Goal: Task Accomplishment & Management: Use online tool/utility

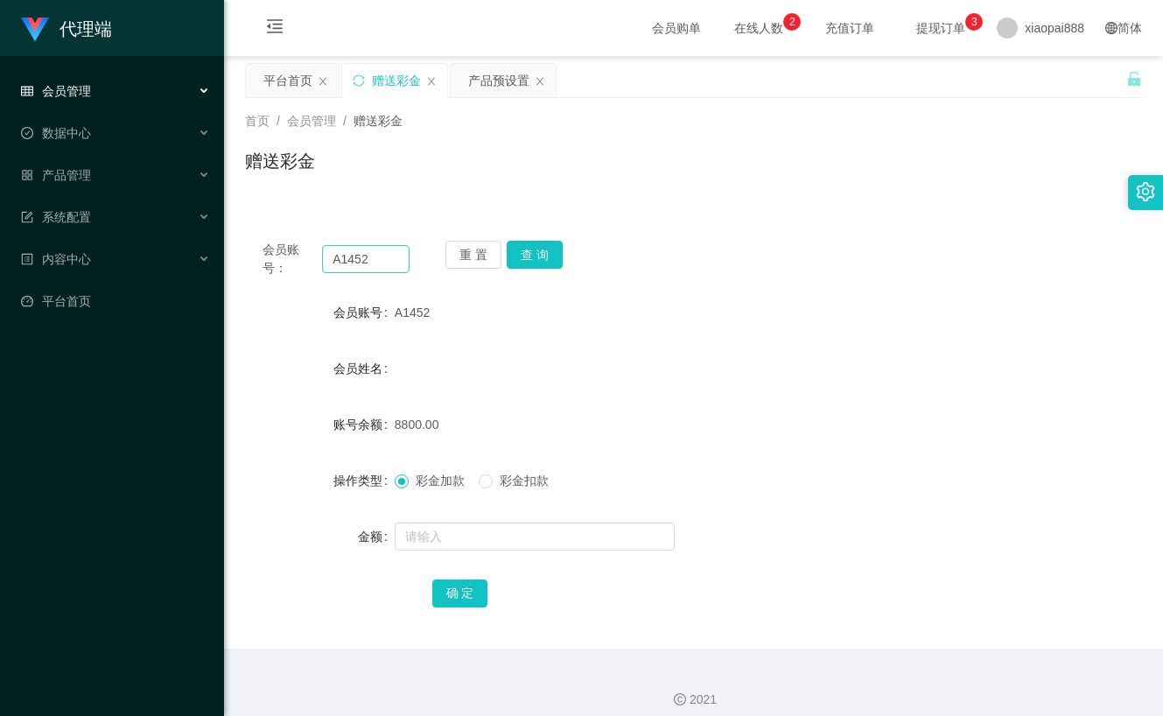
drag, startPoint x: 0, startPoint y: 0, endPoint x: 377, endPoint y: 249, distance: 452.1
click at [377, 249] on input "A1452" at bounding box center [365, 259] width 87 height 28
type input "123456zx"
click at [528, 249] on button "查 询" at bounding box center [535, 255] width 56 height 28
click at [83, 171] on span "产品管理" at bounding box center [56, 175] width 70 height 14
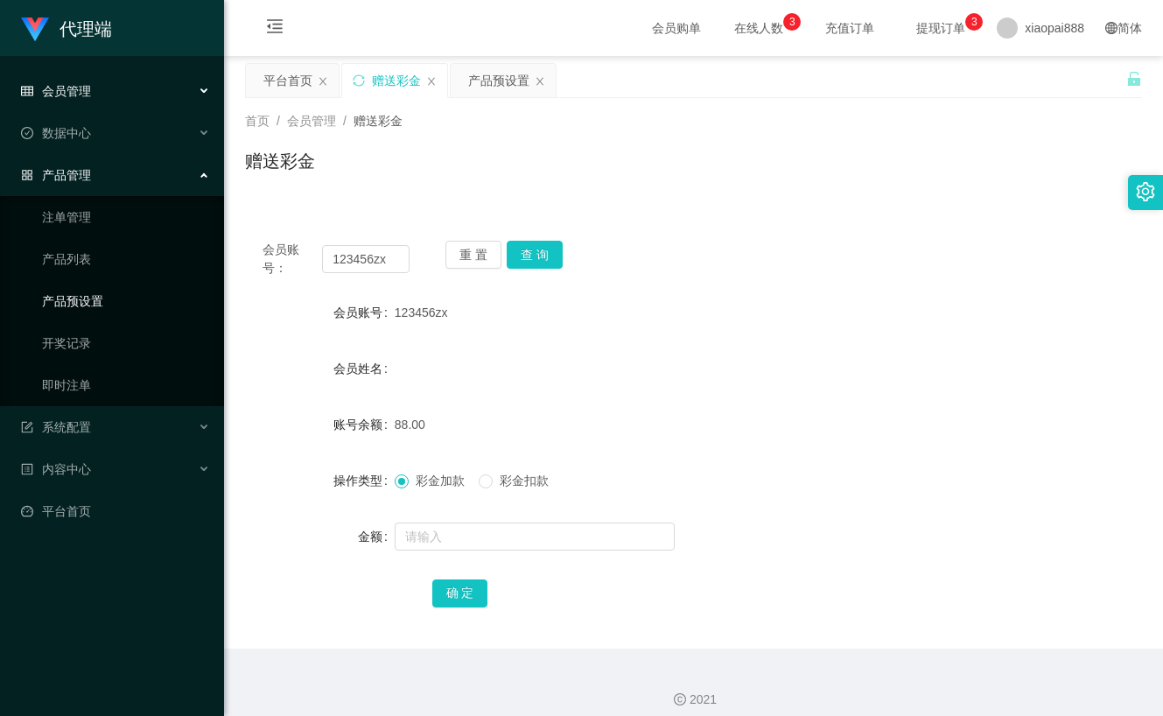
click at [96, 300] on link "产品预设置" at bounding box center [126, 300] width 168 height 35
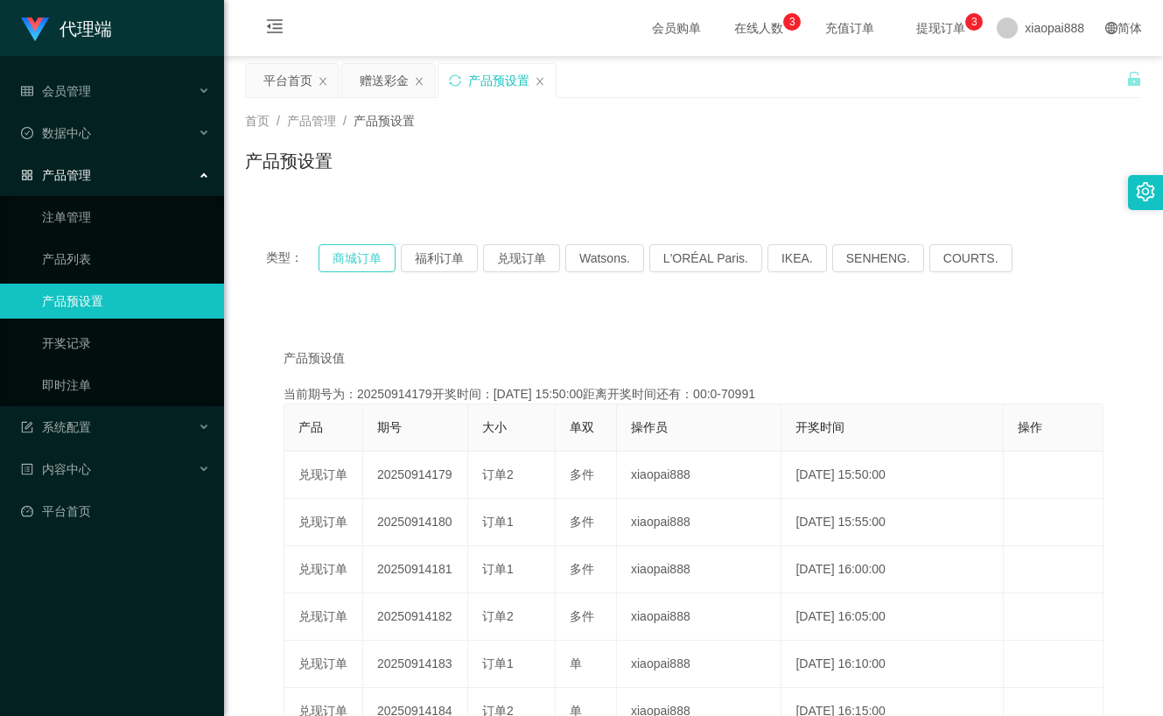
click at [351, 264] on button "商城订单" at bounding box center [356, 258] width 77 height 28
click at [77, 134] on span "数据中心" at bounding box center [56, 133] width 70 height 14
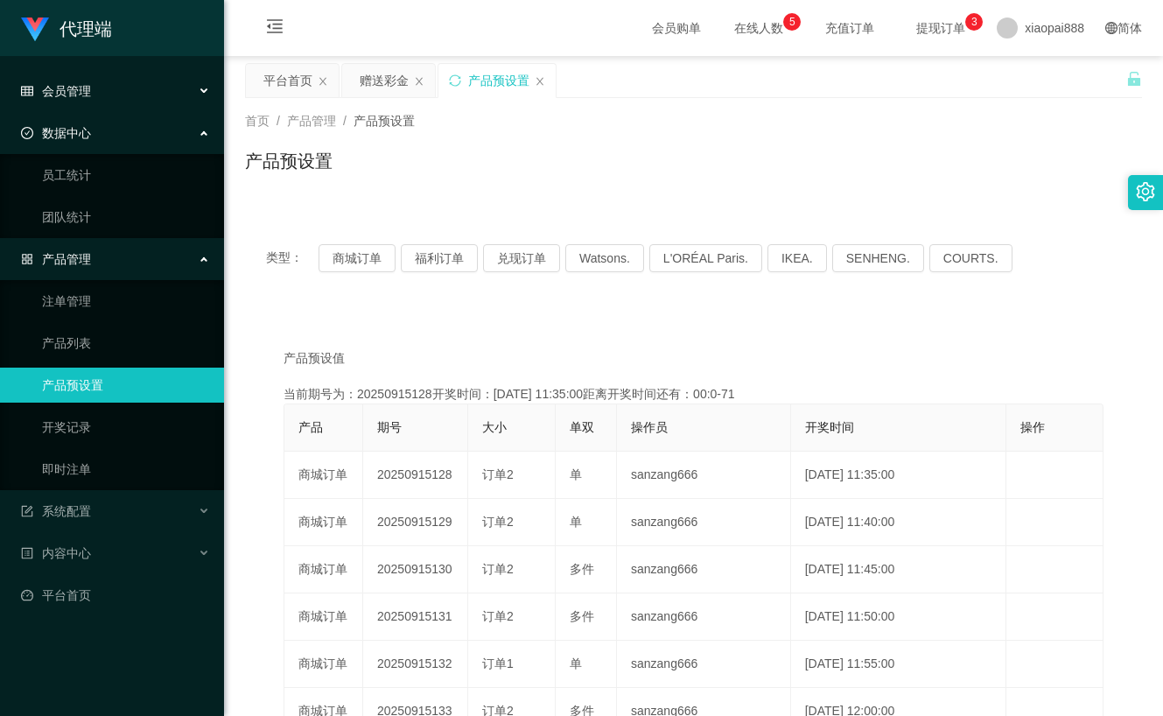
click at [94, 104] on div "会员管理" at bounding box center [112, 90] width 224 height 35
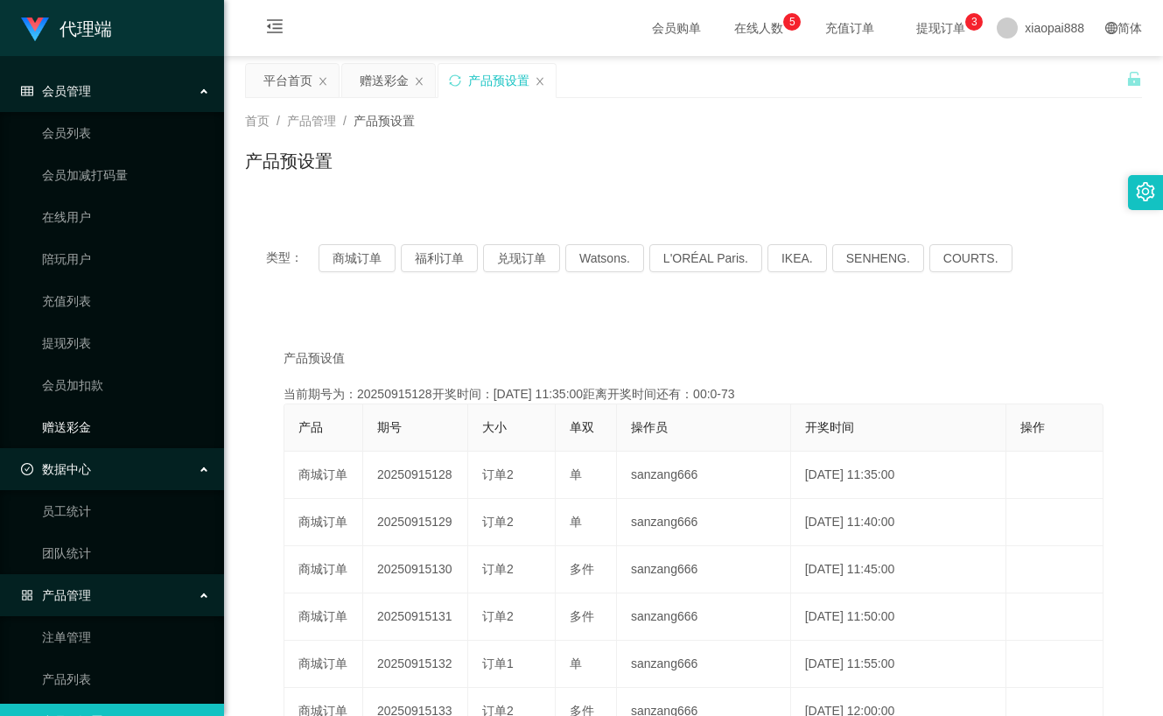
click at [102, 431] on link "赠送彩金" at bounding box center [126, 426] width 168 height 35
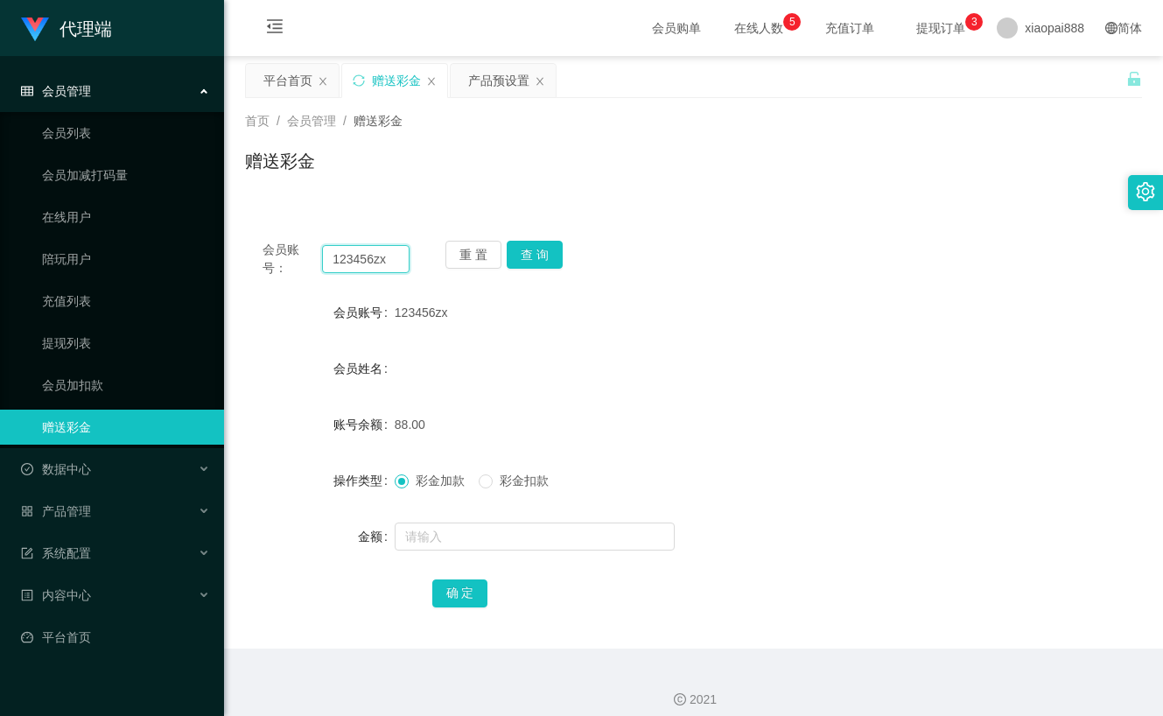
click at [374, 261] on input "123456zx" at bounding box center [365, 259] width 87 height 28
click at [96, 513] on div "产品管理" at bounding box center [112, 510] width 224 height 35
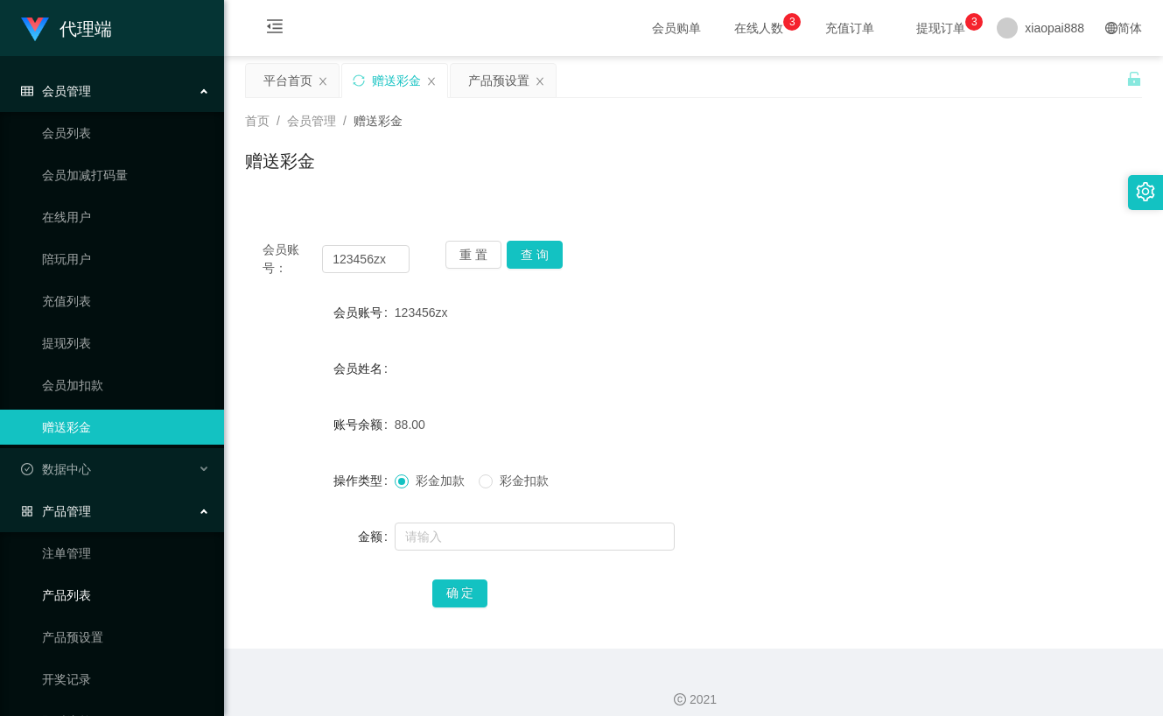
scroll to position [146, 0]
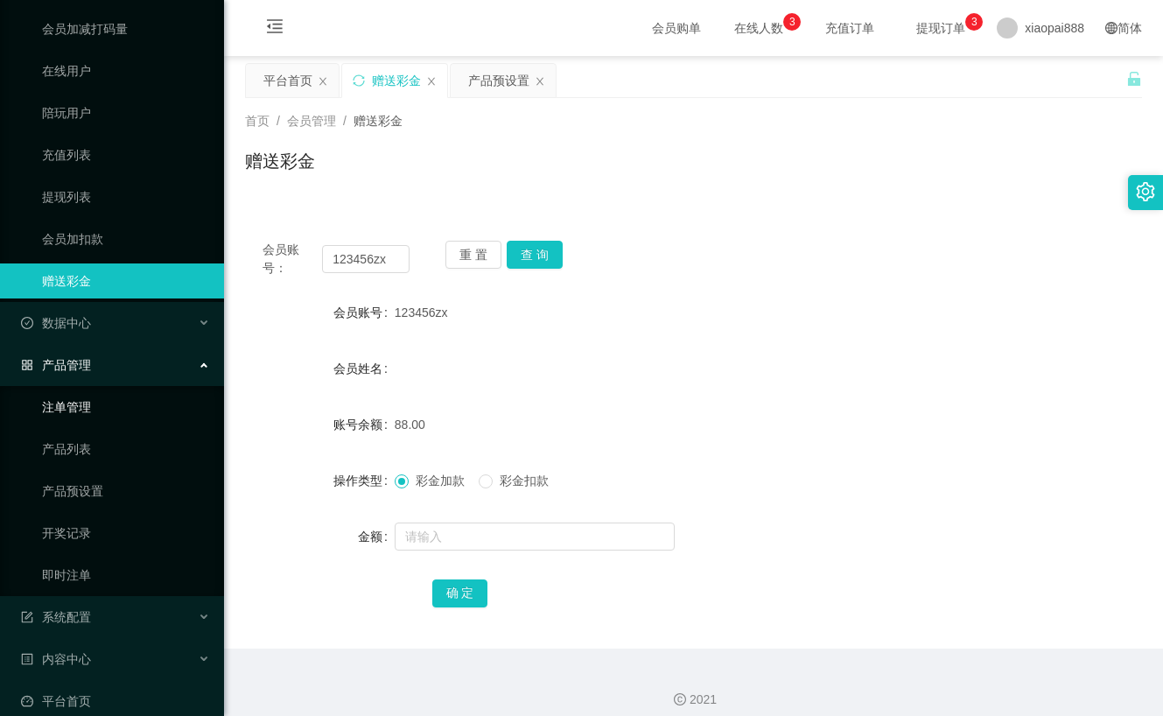
click at [124, 421] on link "注单管理" at bounding box center [126, 406] width 168 height 35
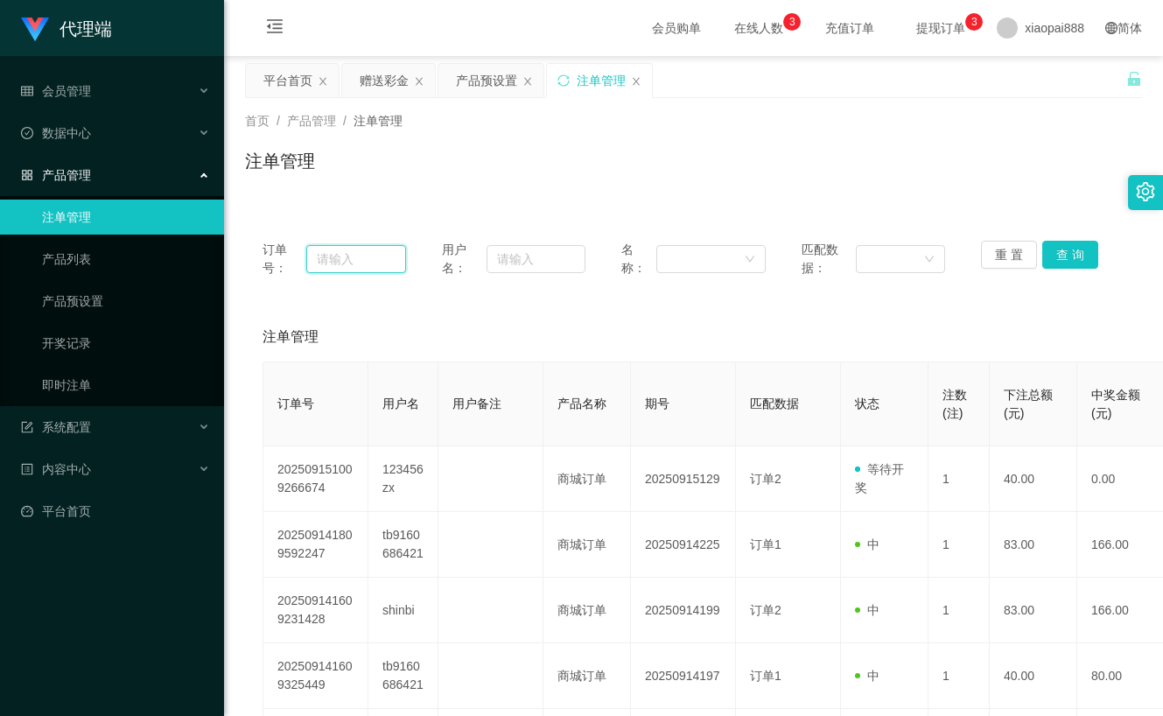
click at [381, 262] on input "text" at bounding box center [356, 259] width 100 height 28
paste input "123456zx"
type input "123456zx"
click at [1082, 257] on button "查 询" at bounding box center [1070, 255] width 56 height 28
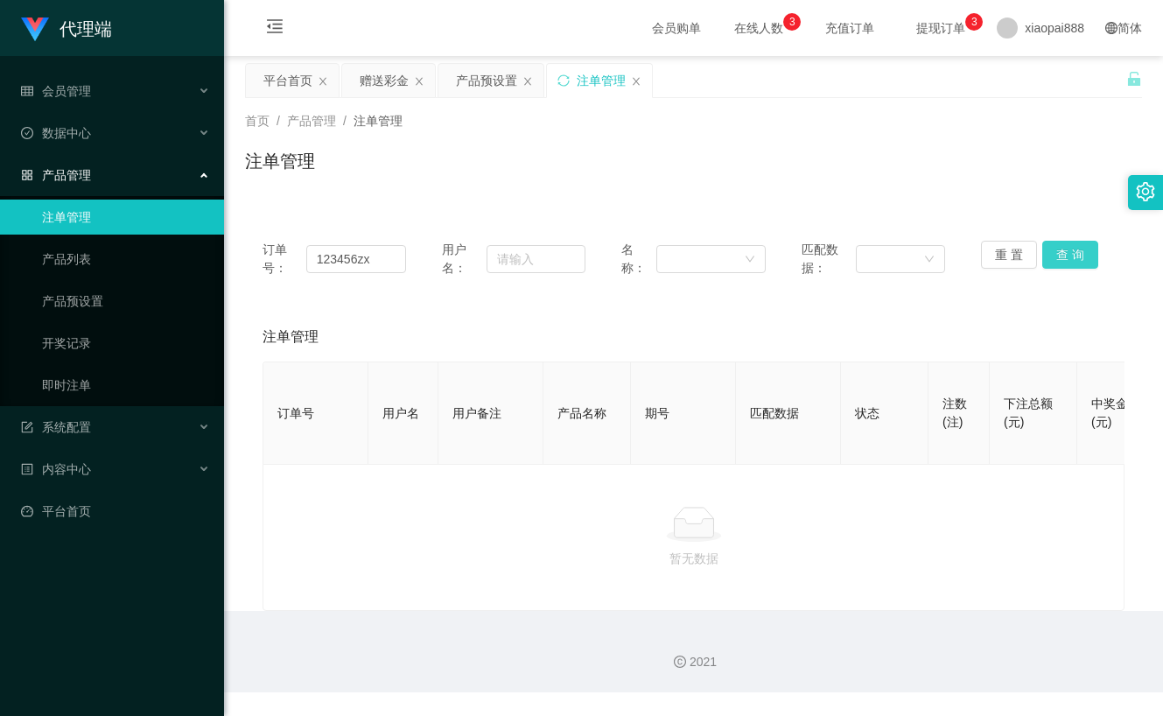
click at [1072, 265] on button "查 询" at bounding box center [1070, 255] width 56 height 28
click at [1072, 265] on div "重 置 查 询" at bounding box center [1052, 259] width 143 height 37
click at [83, 258] on link "产品列表" at bounding box center [126, 258] width 168 height 35
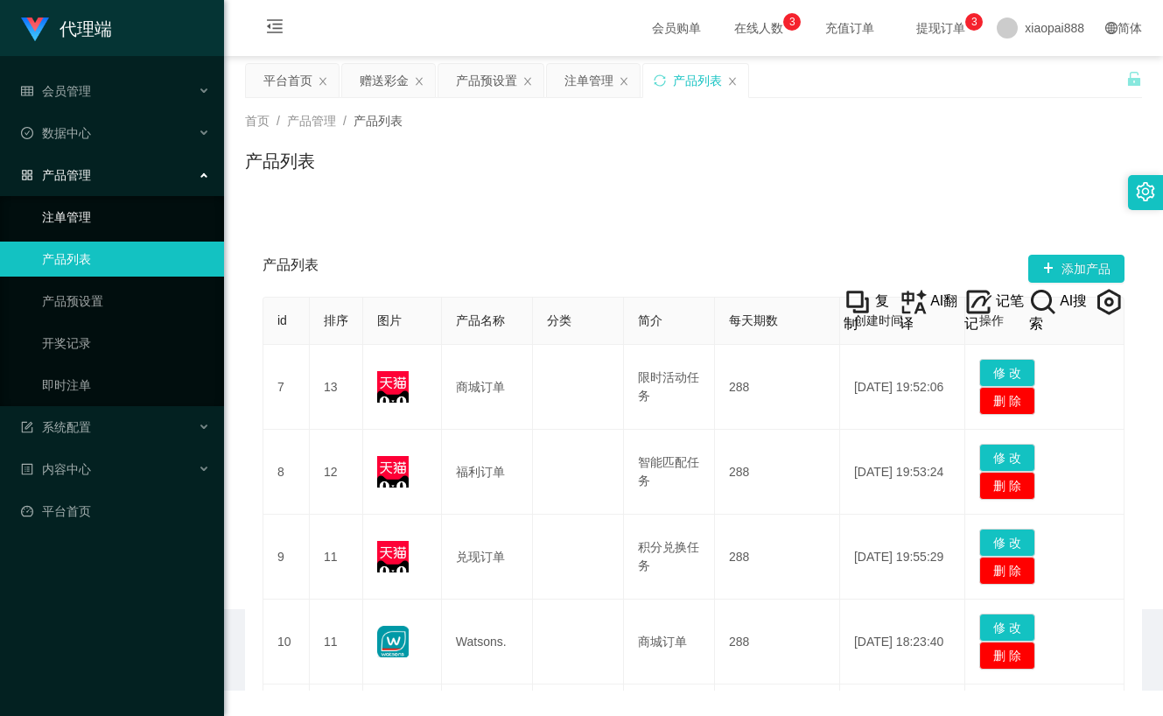
click at [81, 219] on link "注单管理" at bounding box center [126, 216] width 168 height 35
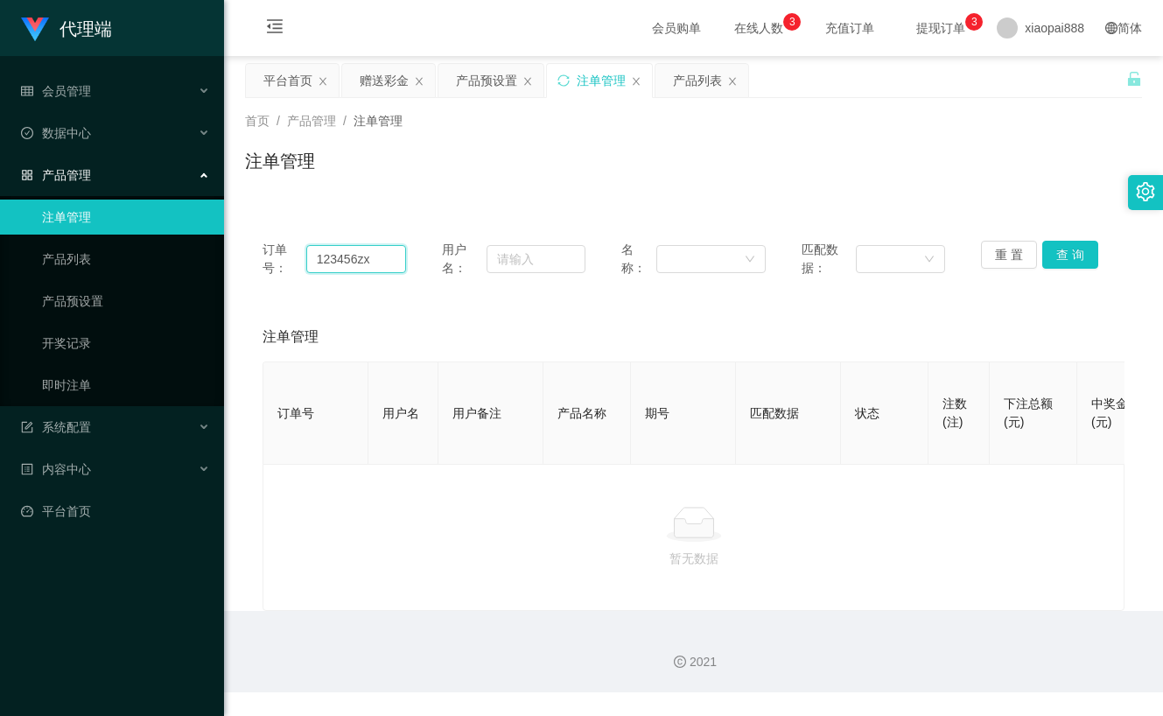
click at [371, 263] on input "123456zx" at bounding box center [356, 259] width 100 height 28
click at [1075, 256] on button "查 询" at bounding box center [1070, 255] width 56 height 28
click at [1073, 252] on div "重 置 查 询" at bounding box center [1052, 259] width 143 height 37
click at [1073, 252] on button "查 询" at bounding box center [1070, 255] width 56 height 28
click at [1073, 252] on div "重 置 查 询" at bounding box center [1052, 259] width 143 height 37
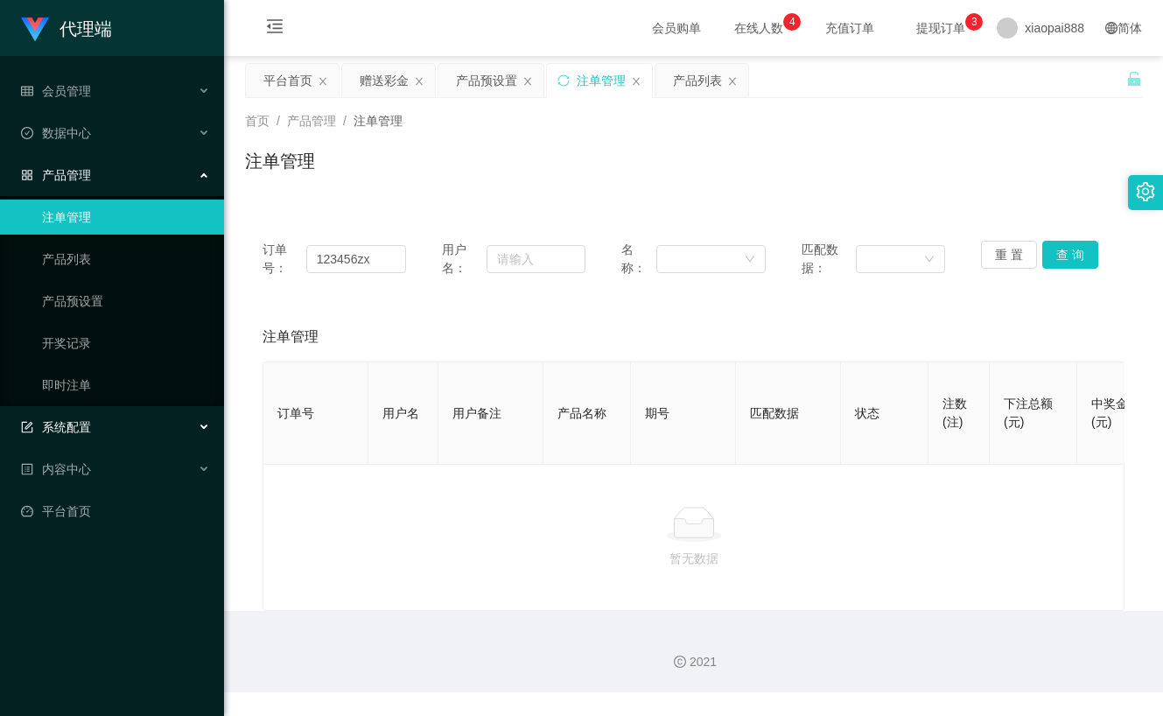
click at [65, 424] on span "系统配置" at bounding box center [56, 427] width 70 height 14
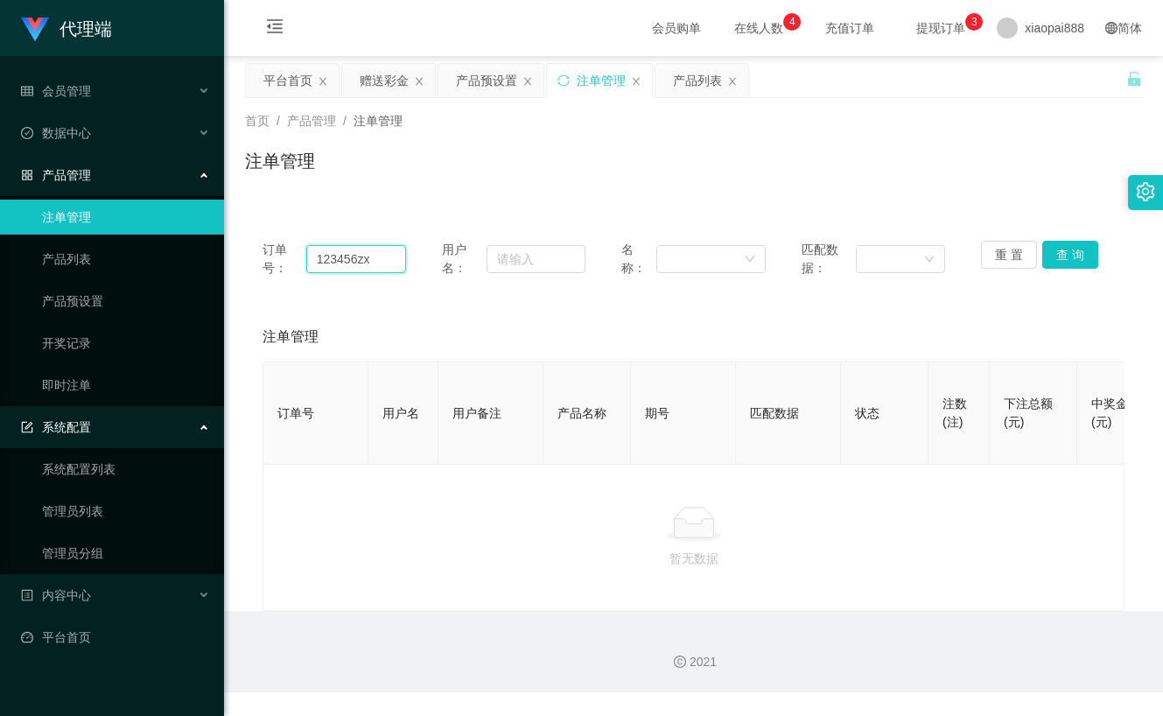
click at [383, 255] on input "123456zx" at bounding box center [356, 259] width 100 height 28
drag, startPoint x: 1082, startPoint y: 255, endPoint x: 1069, endPoint y: 259, distance: 13.8
click at [1082, 255] on button "查 询" at bounding box center [1070, 255] width 56 height 28
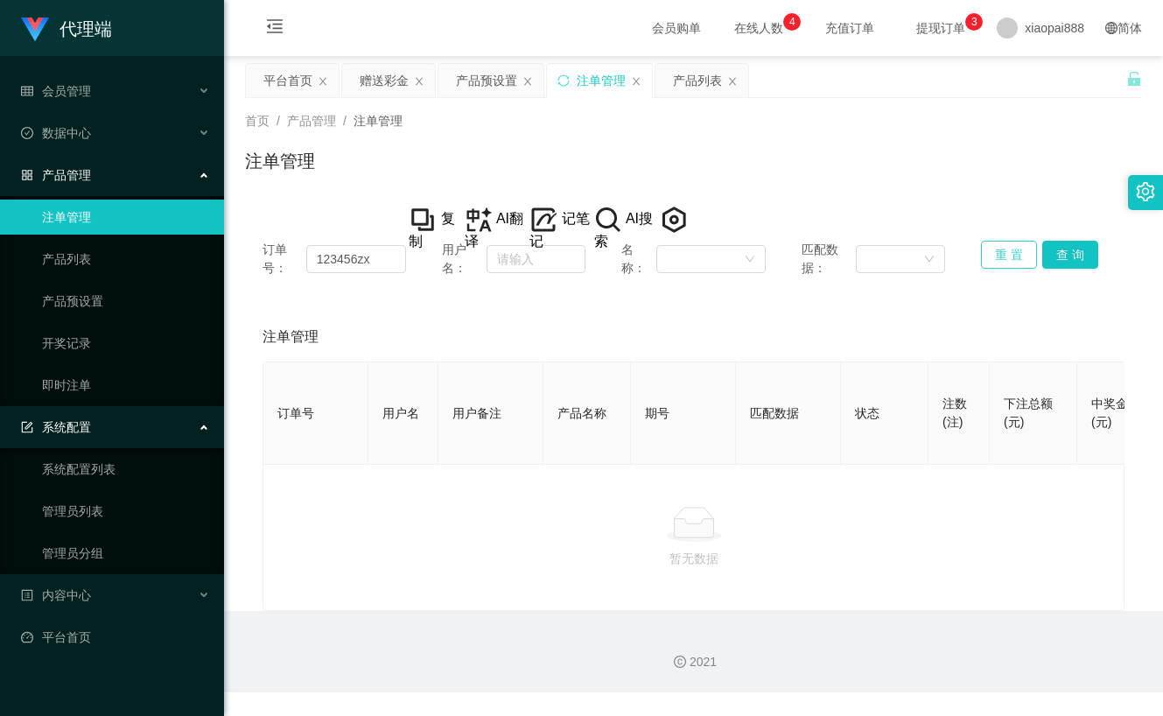
click at [985, 260] on button "重 置" at bounding box center [1009, 255] width 56 height 28
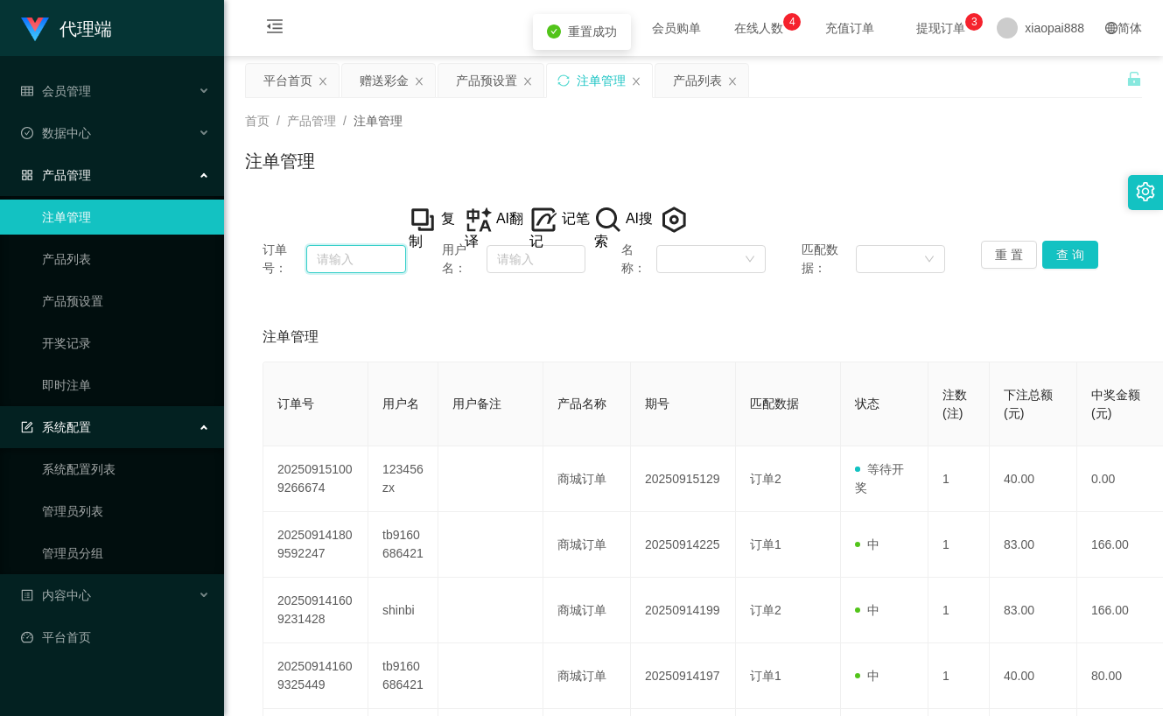
click at [352, 255] on input "text" at bounding box center [356, 259] width 100 height 28
paste input "123456zx"
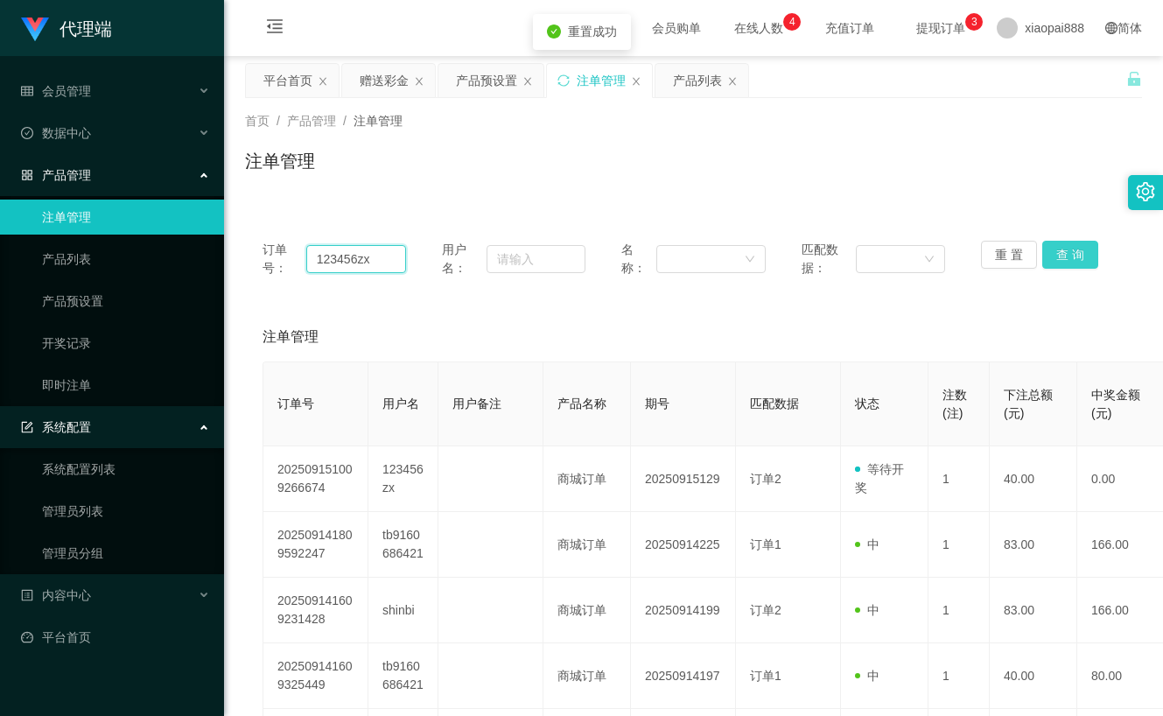
type input "123456zx"
click at [1057, 249] on button "查 询" at bounding box center [1070, 255] width 56 height 28
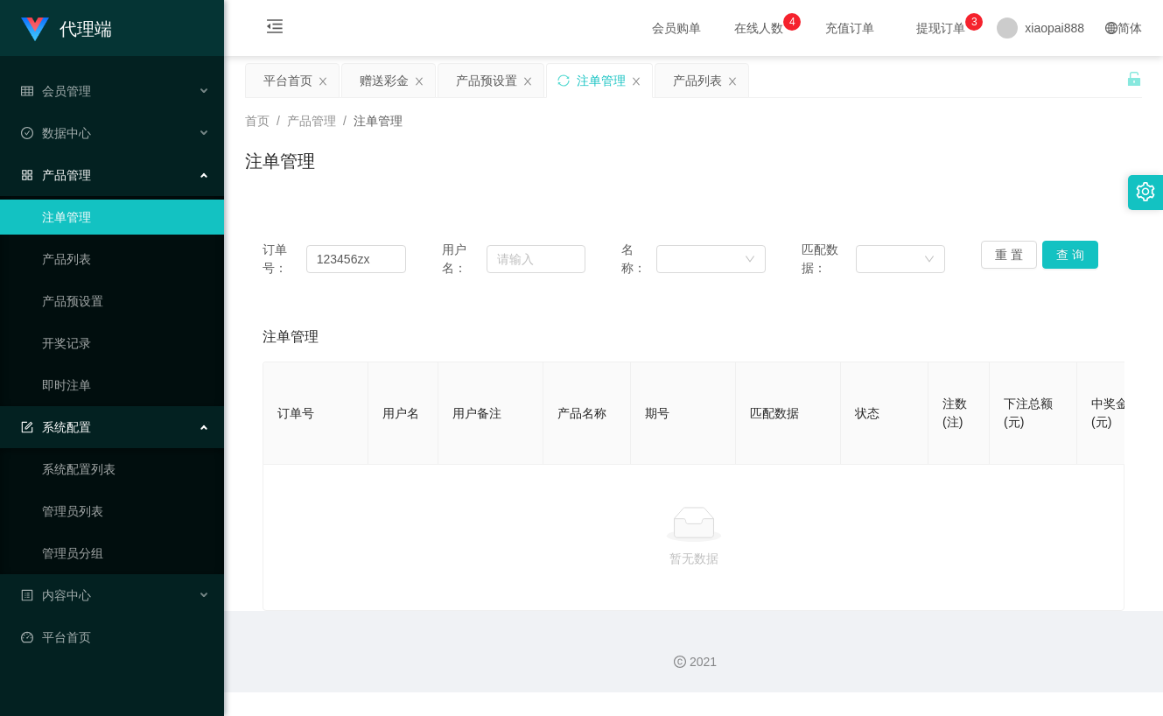
click at [87, 423] on span "系统配置" at bounding box center [56, 427] width 70 height 14
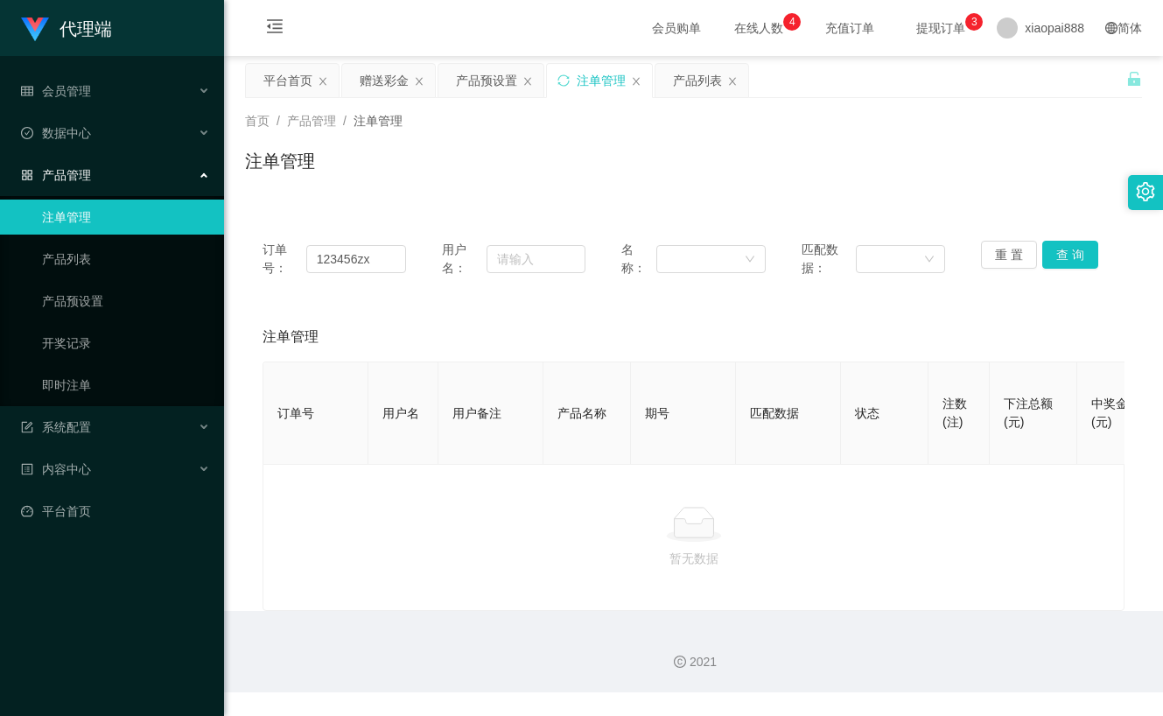
click at [75, 176] on span "产品管理" at bounding box center [56, 175] width 70 height 14
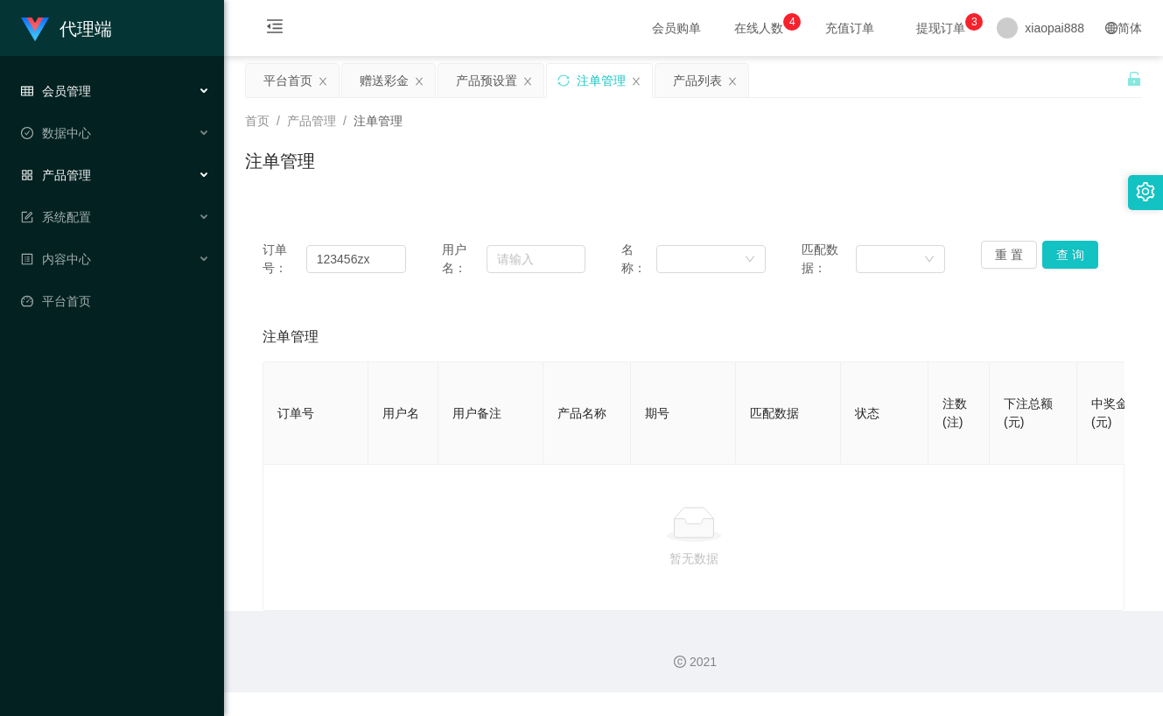
click at [89, 84] on span "会员管理" at bounding box center [56, 91] width 70 height 14
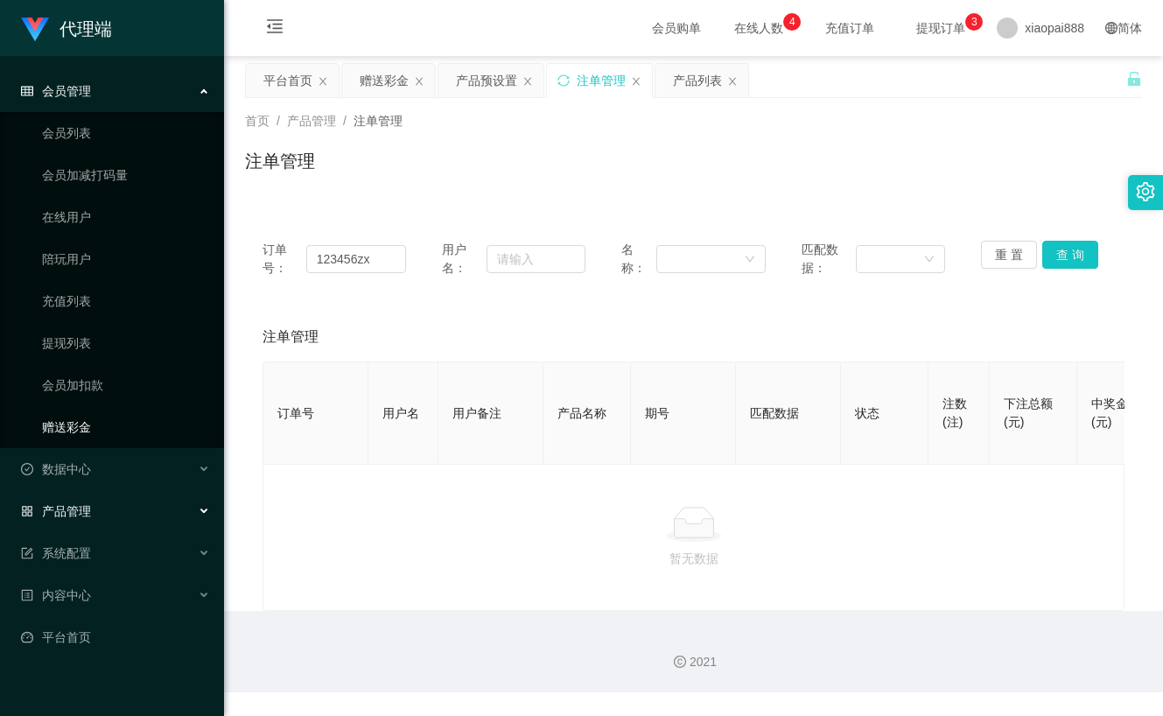
click at [74, 417] on link "赠送彩金" at bounding box center [126, 426] width 168 height 35
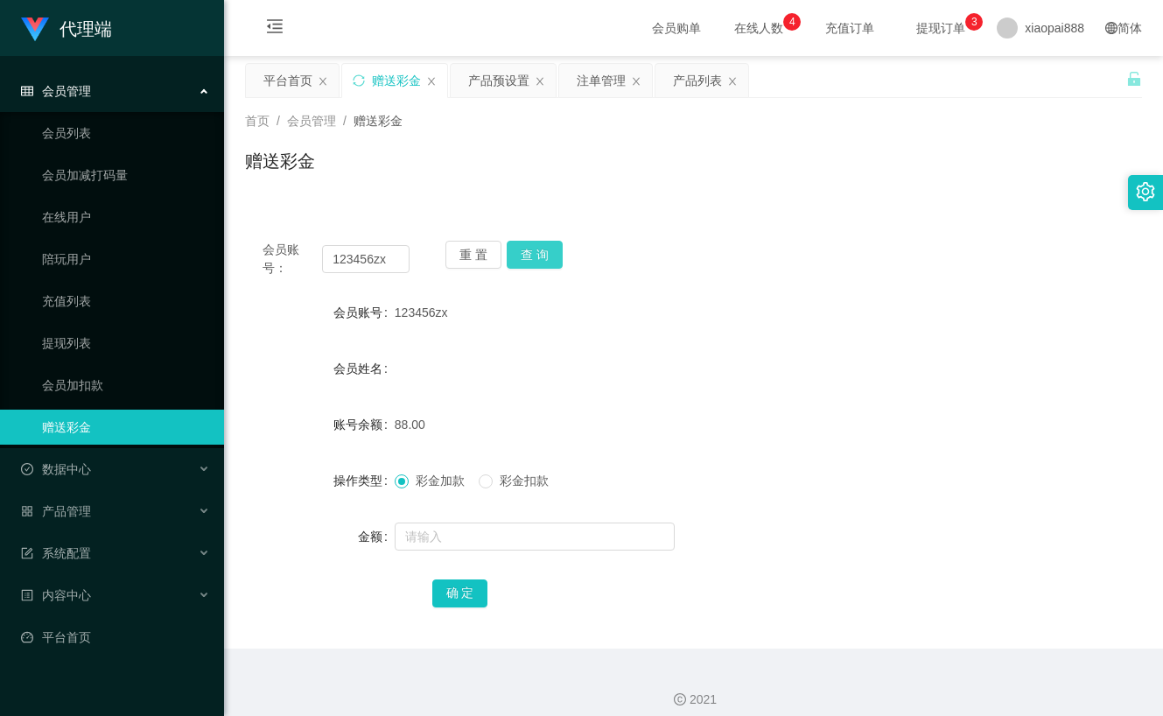
click at [548, 258] on button "查 询" at bounding box center [535, 255] width 56 height 28
click at [552, 244] on button "查 询" at bounding box center [535, 255] width 56 height 28
click at [542, 249] on button "查 询" at bounding box center [535, 255] width 56 height 28
